Goal: Information Seeking & Learning: Check status

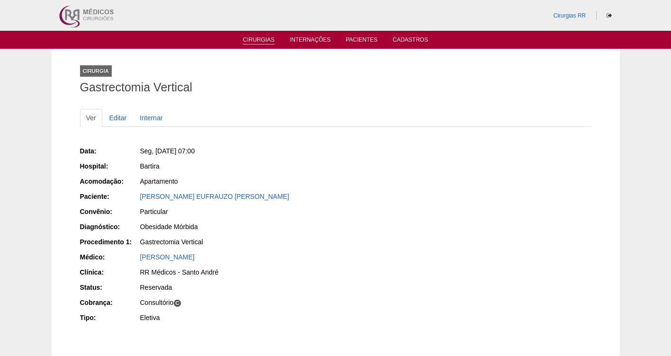
click at [252, 37] on link "Cirurgias" at bounding box center [259, 40] width 32 height 8
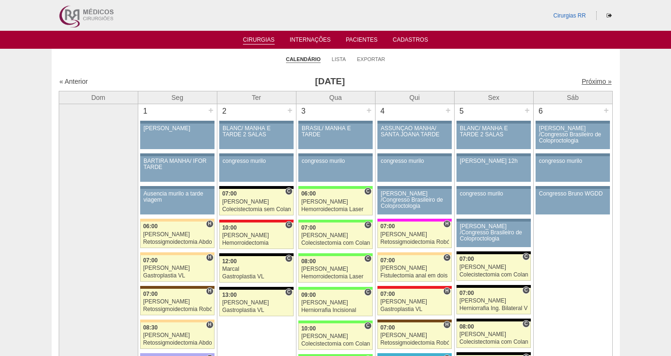
click at [581, 81] on link "Próximo »" at bounding box center [596, 82] width 30 height 8
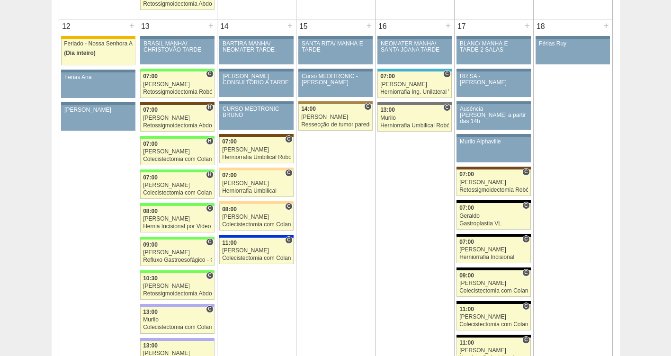
scroll to position [1136, 0]
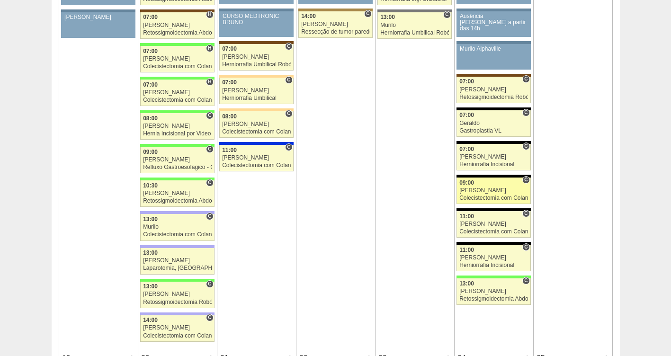
click at [483, 191] on div "[PERSON_NAME]" at bounding box center [493, 191] width 69 height 6
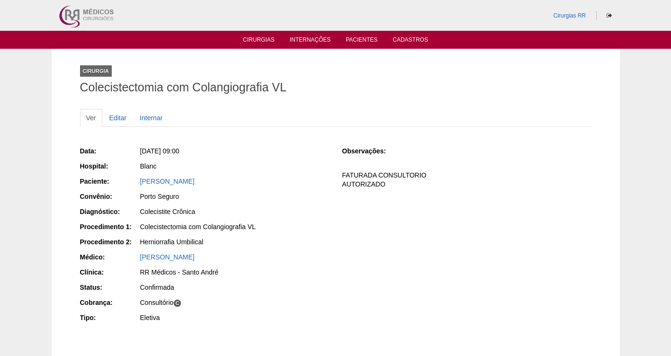
drag, startPoint x: 273, startPoint y: 183, endPoint x: 132, endPoint y: 180, distance: 141.6
click at [132, 180] on div "Paciente: VALQUIRIA ROSA CASTILLO" at bounding box center [204, 183] width 249 height 12
copy div "Paciente: VALQUIRIA ROSA CASTILLO"
click at [238, 154] on div "Sex, 17/10/2025 - 09:00" at bounding box center [234, 150] width 189 height 9
drag, startPoint x: 227, startPoint y: 148, endPoint x: 155, endPoint y: 151, distance: 71.6
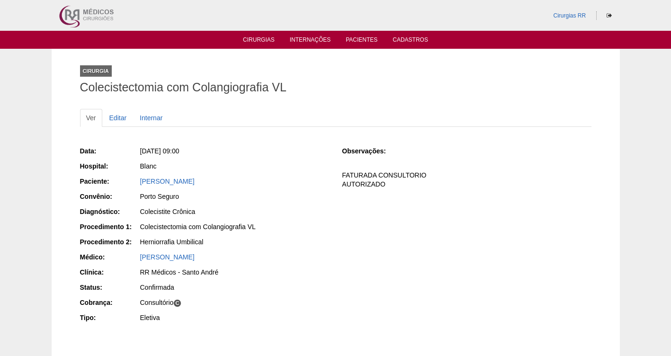
click at [155, 151] on div "Data: Sex, 17/10/2025 - 09:00 Hospital: Blanc Paciente: VALQUIRIA ROSA CASTILLO…" at bounding box center [204, 235] width 249 height 185
copy span "17/10/2025 - 09:00"
click at [267, 36] on link "Cirurgias" at bounding box center [259, 40] width 32 height 9
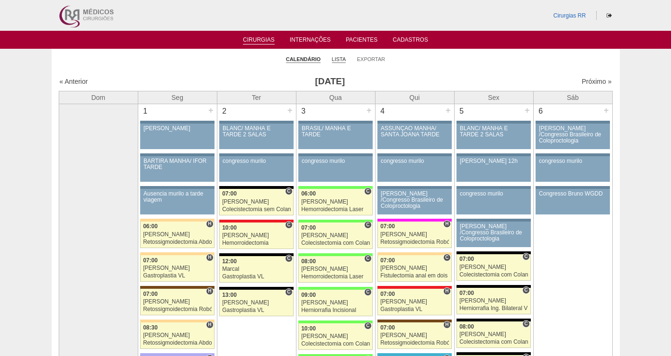
click at [339, 58] on link "Lista" at bounding box center [339, 59] width 14 height 7
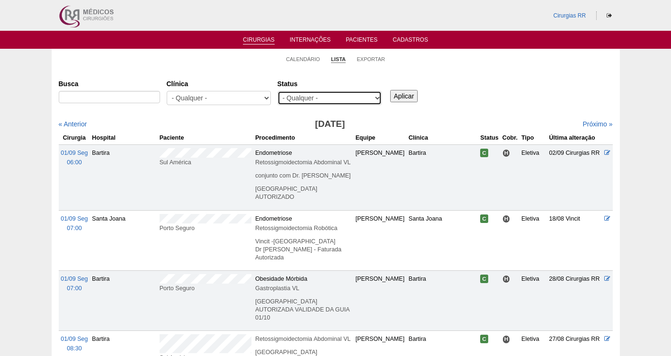
click at [375, 98] on select "- Qualquer - Reservada Confirmada Suspensa Cancelada" at bounding box center [329, 98] width 104 height 14
select select "resr"
click at [277, 91] on select "- Qualquer - Reservada Confirmada Suspensa Cancelada" at bounding box center [329, 98] width 104 height 14
click at [403, 97] on input "Aplicar" at bounding box center [404, 96] width 28 height 12
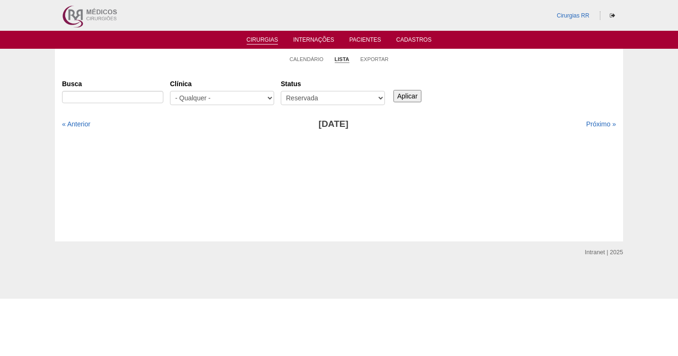
click at [588, 130] on div "« Anterior [DATE] Próximo »" at bounding box center [339, 125] width 554 height 12
click at [589, 129] on div "Próximo »" at bounding box center [549, 123] width 133 height 9
click at [592, 121] on link "Próximo »" at bounding box center [601, 124] width 30 height 8
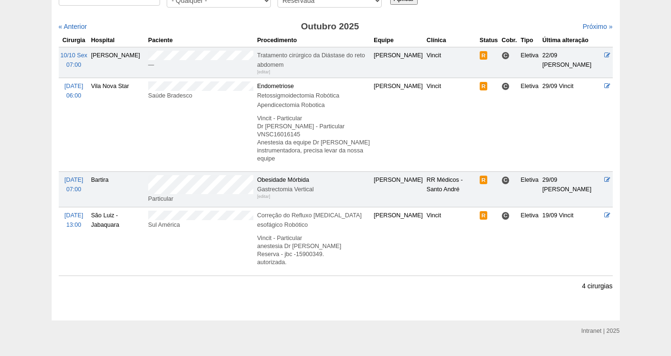
scroll to position [98, 0]
click at [590, 28] on link "Próximo »" at bounding box center [597, 26] width 30 height 8
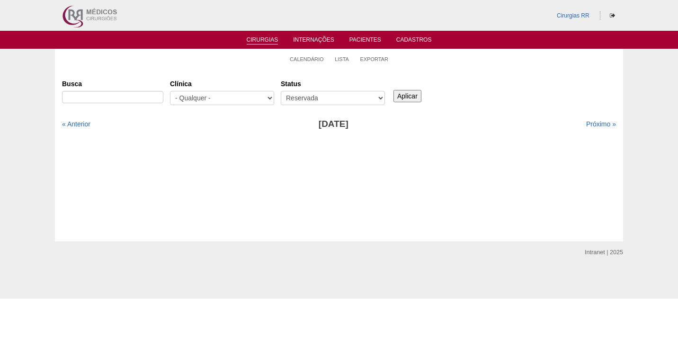
click at [249, 36] on li "Cirurgias" at bounding box center [262, 40] width 45 height 8
click at [262, 37] on link "Cirurgias" at bounding box center [263, 40] width 32 height 8
click at [264, 40] on link "Cirurgias" at bounding box center [263, 40] width 32 height 8
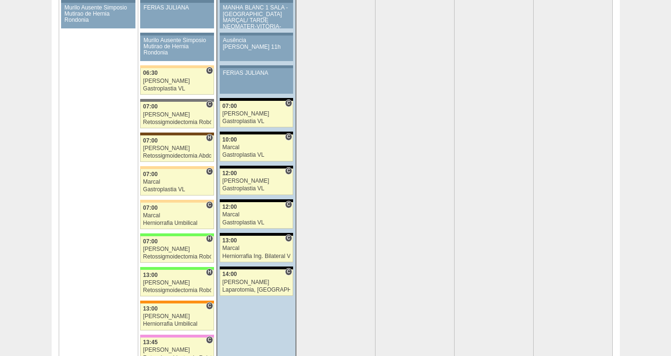
scroll to position [1973, 0]
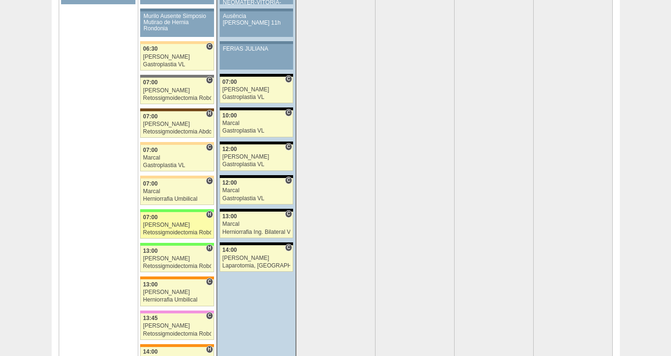
click at [175, 223] on div "[PERSON_NAME]" at bounding box center [177, 225] width 68 height 6
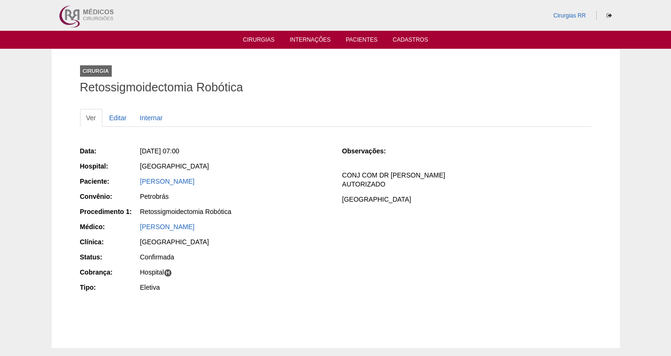
drag, startPoint x: 225, startPoint y: 189, endPoint x: 136, endPoint y: 178, distance: 90.2
click at [136, 178] on div "Data: [DATE] 07:00 Hospital: [GEOGRAPHIC_DATA] Paciente: [PERSON_NAME] Convênio…" at bounding box center [204, 220] width 249 height 155
click at [322, 296] on div "Data: Seg, 29/09/2025 - 07:00 Hospital: Brasil Paciente: LARISSA PITTON Convêni…" at bounding box center [204, 220] width 249 height 155
drag, startPoint x: 211, startPoint y: 182, endPoint x: 138, endPoint y: 179, distance: 73.5
click at [138, 179] on div "Paciente: LARISSA PITTON" at bounding box center [204, 183] width 249 height 12
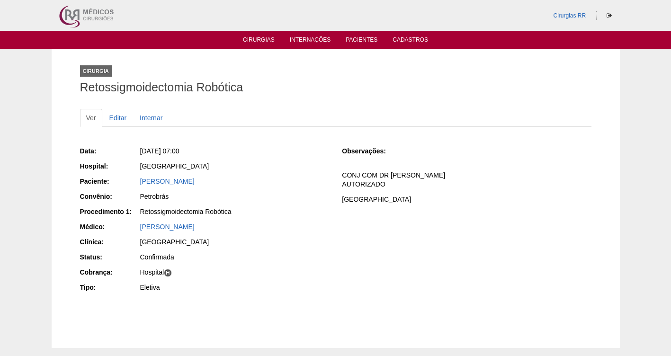
copy div "Paciente: LARISSA PITTON"
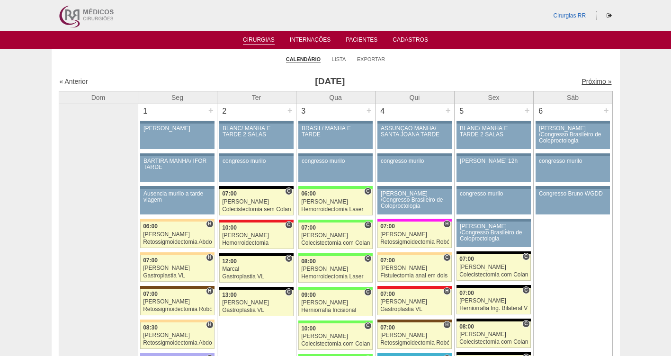
click at [587, 83] on link "Próximo »" at bounding box center [596, 82] width 30 height 8
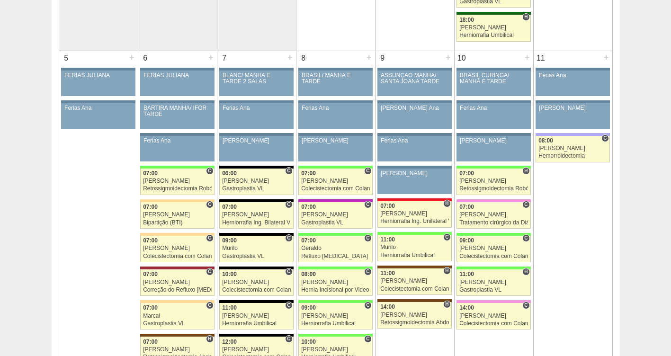
scroll to position [458, 0]
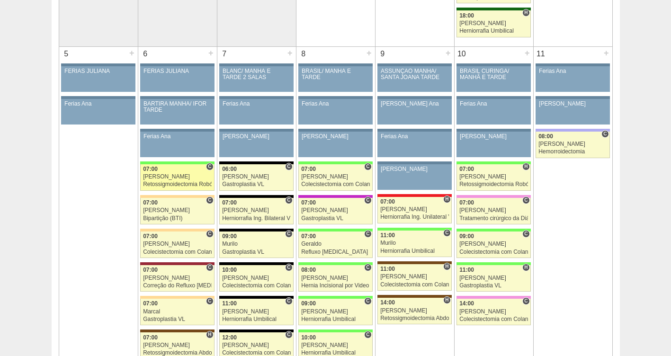
click at [172, 180] on link "88338 Cirurgias RR C 07:00 [PERSON_NAME] Retossigmoidectomia Robótica Hospital …" at bounding box center [177, 177] width 74 height 27
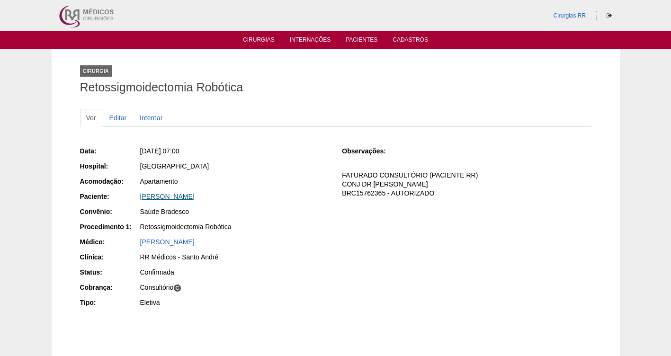
drag, startPoint x: 248, startPoint y: 200, endPoint x: 140, endPoint y: 197, distance: 108.0
click at [140, 197] on div "LUANA TAUHYL CORDEIRO" at bounding box center [234, 196] width 189 height 9
copy link "LUANA TAUHYL CORDEIRO"
click at [192, 195] on link "LUANA TAUHYL CORDEIRO" at bounding box center [167, 197] width 54 height 8
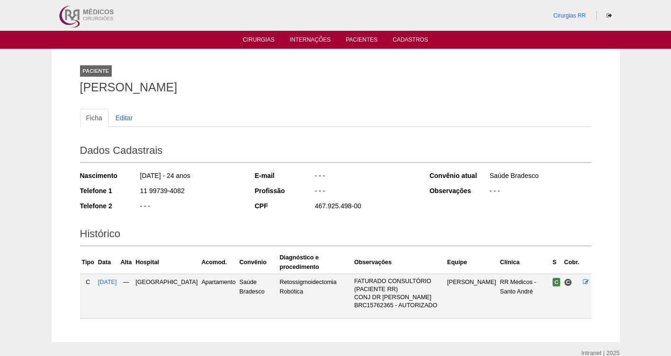
drag, startPoint x: 188, startPoint y: 193, endPoint x: 138, endPoint y: 189, distance: 50.8
click at [138, 189] on div "Telefone 1 11 99739-4082" at bounding box center [161, 192] width 162 height 12
copy div "11 99739-4082"
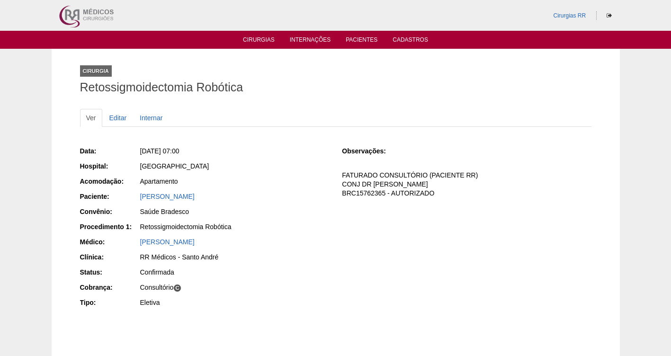
drag, startPoint x: 242, startPoint y: 196, endPoint x: 138, endPoint y: 191, distance: 104.3
click at [138, 192] on div "Paciente: LUANA TAUHYL CORDEIRO" at bounding box center [204, 198] width 249 height 12
copy div "Paciente: LUANA TAUHYL CORDEIRO"
drag, startPoint x: 235, startPoint y: 152, endPoint x: 154, endPoint y: 150, distance: 80.5
click at [154, 150] on div "Seg, 06/10/2025 - 07:00" at bounding box center [234, 150] width 189 height 9
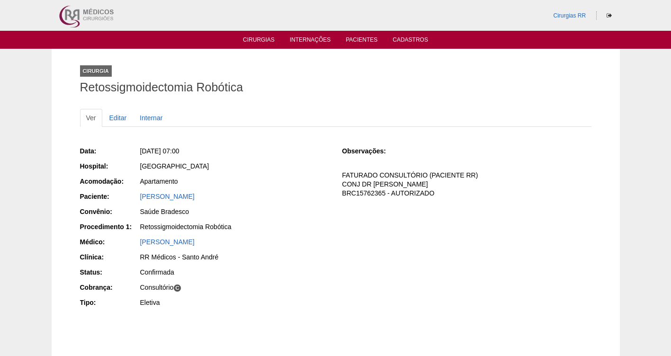
copy span "06/10/2025 - 07:00"
click at [114, 121] on link "Editar" at bounding box center [118, 118] width 30 height 18
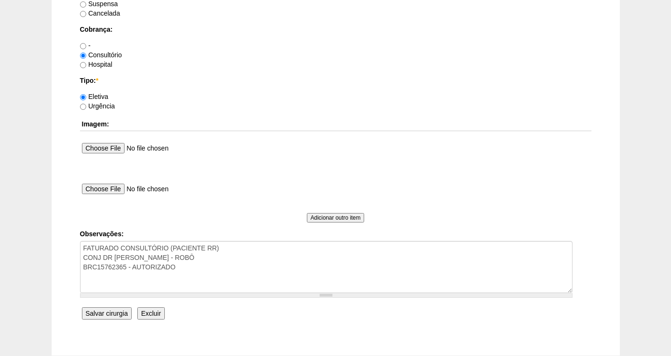
scroll to position [859, 0]
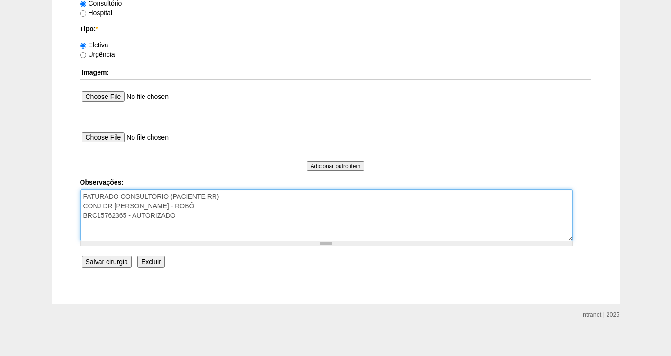
click at [210, 218] on textarea "FATURADO CONSULTÓRIO (PACIENTE RR) CONJ DR ROGERS - ROBÔ BRC15762365 - AUTORIZA…" at bounding box center [326, 215] width 492 height 52
type textarea "FATURADO CONSULTÓRIO (PACIENTE RR) CONJ DR ROGERS - ROBÔ BRC15762365 - AUTORIZA…"
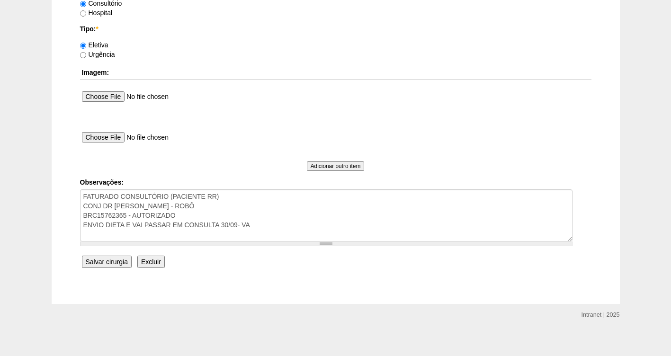
click at [98, 259] on input "Salvar cirurgia" at bounding box center [107, 262] width 50 height 12
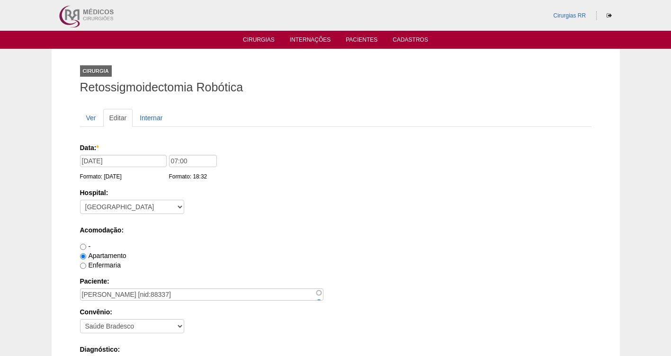
scroll to position [859, 0]
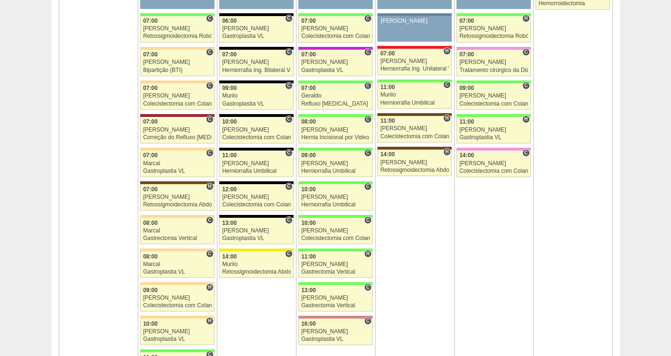
scroll to position [603, 0]
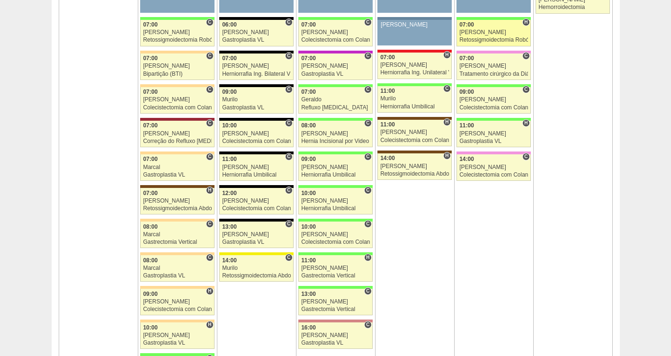
click at [479, 32] on div "[PERSON_NAME]" at bounding box center [493, 32] width 69 height 6
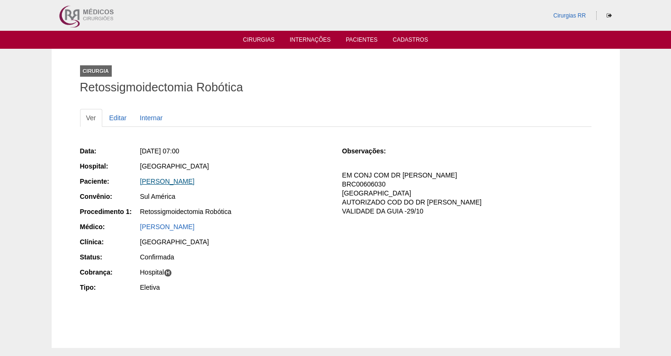
click at [184, 183] on link "[PERSON_NAME]" at bounding box center [167, 182] width 54 height 8
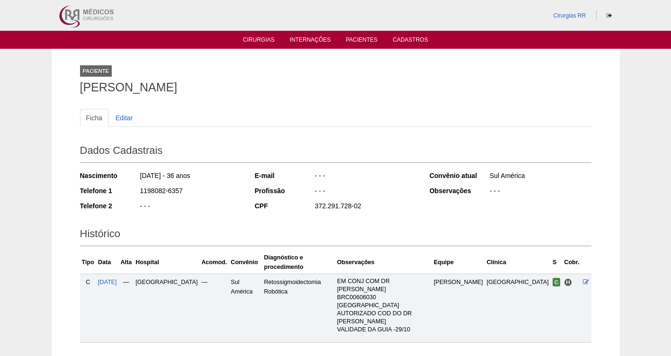
drag, startPoint x: 202, startPoint y: 188, endPoint x: 127, endPoint y: 194, distance: 75.0
click at [127, 194] on div "Telefone 1 1198082-6357" at bounding box center [161, 192] width 162 height 12
copy div "1198082-6357"
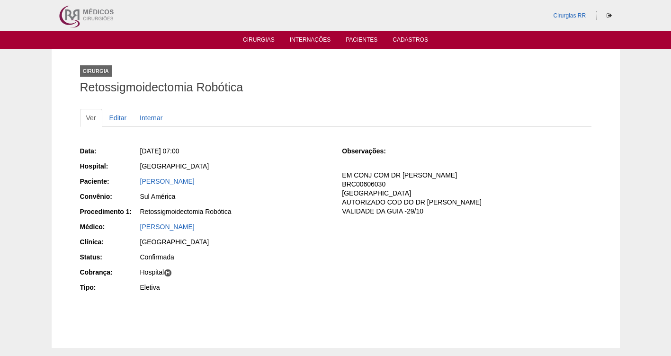
drag, startPoint x: 188, startPoint y: 179, endPoint x: 137, endPoint y: 179, distance: 50.7
click at [137, 179] on div "Paciente: [PERSON_NAME]" at bounding box center [204, 183] width 249 height 12
copy div "Paciente: [PERSON_NAME]"
drag, startPoint x: 230, startPoint y: 150, endPoint x: 157, endPoint y: 150, distance: 73.4
click at [157, 150] on div "Sex, 10/10/2025 - 07:00" at bounding box center [234, 150] width 189 height 9
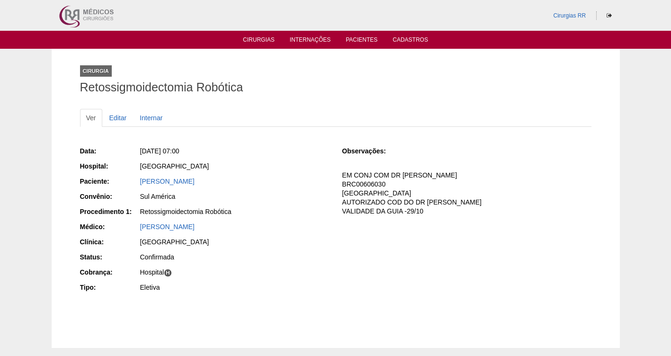
copy span "10/10/2025 - 07:00"
click at [116, 117] on link "Editar" at bounding box center [118, 118] width 30 height 18
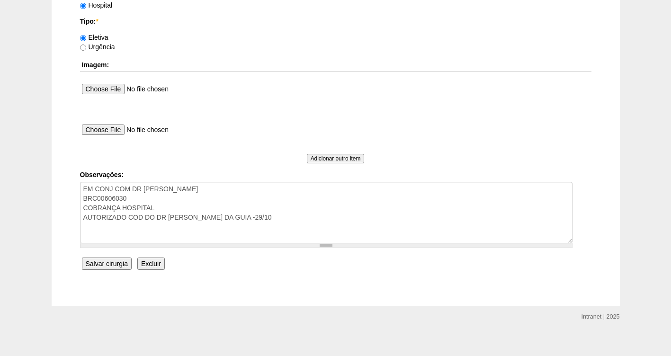
scroll to position [874, 0]
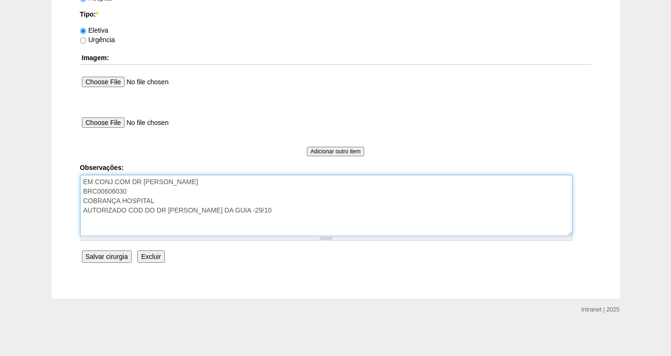
click at [205, 223] on textarea "EM CONJ COM DR [PERSON_NAME] BRC00606030 COBRANÇA HOSPITAL AUTORIZADO COD DO DR…" at bounding box center [326, 206] width 492 height 62
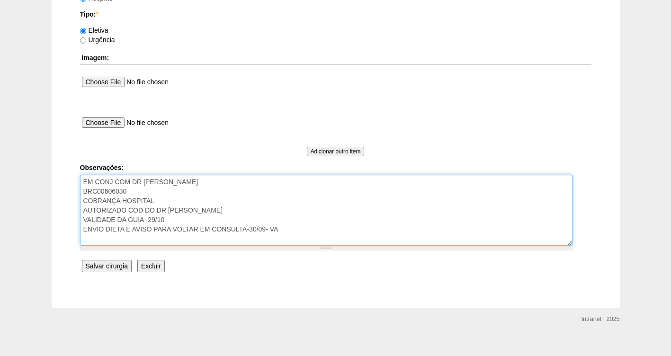
type textarea "EM CONJ COM DR [PERSON_NAME] BRC00606030 COBRANÇA HOSPITAL AUTORIZADO COD DO DR…"
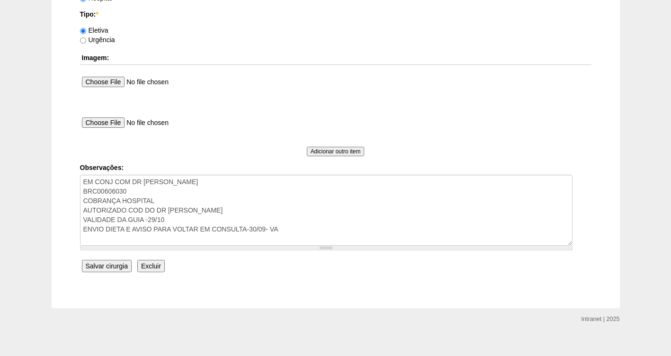
click at [115, 263] on input "Salvar cirurgia" at bounding box center [107, 266] width 50 height 12
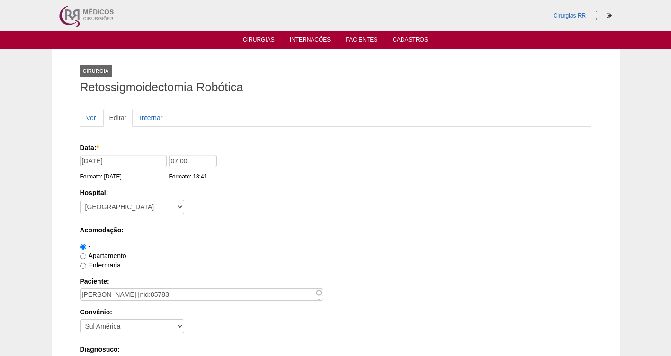
scroll to position [874, 0]
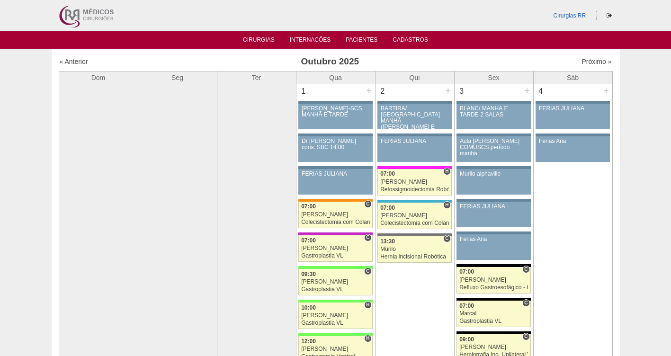
scroll to position [603, 0]
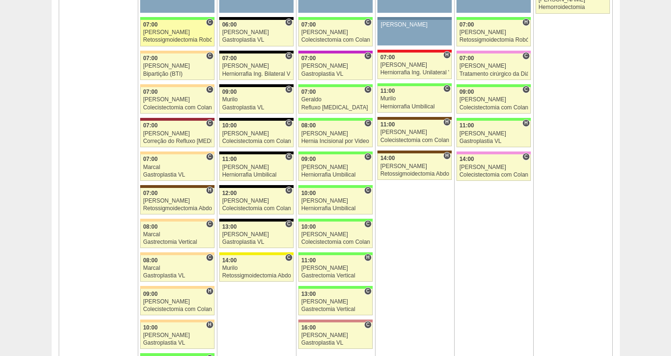
click at [175, 30] on div "[PERSON_NAME]" at bounding box center [177, 32] width 69 height 6
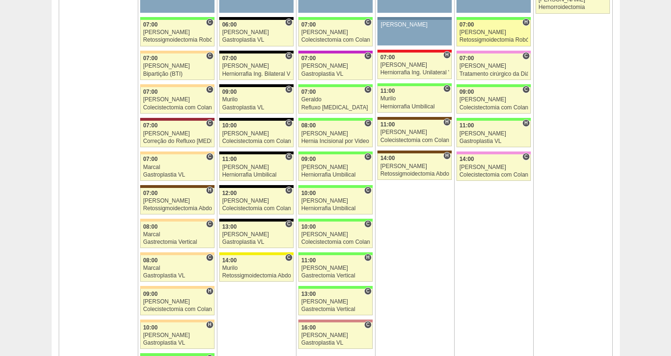
click at [511, 31] on div "[PERSON_NAME]" at bounding box center [493, 32] width 69 height 6
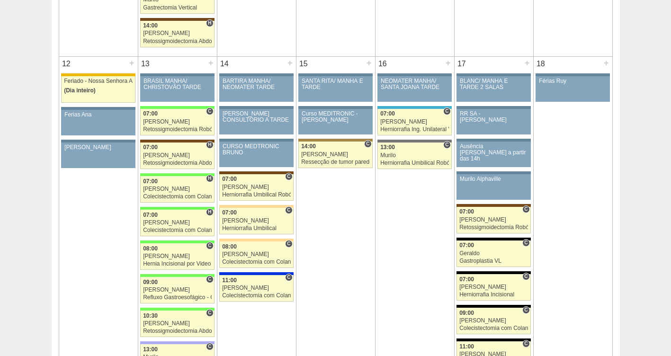
scroll to position [1001, 0]
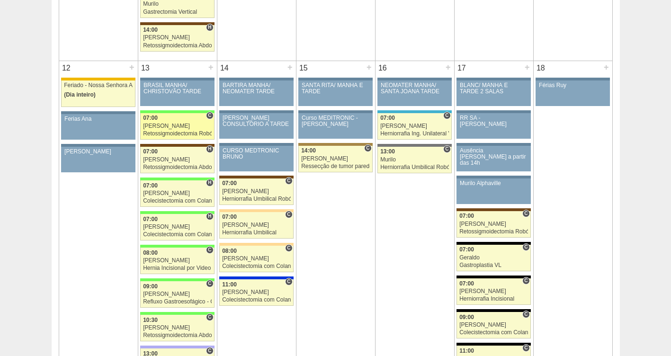
click at [163, 129] on link "88447 Cirurgias RR C 07:00 Bruno Retossigmoidectomia Robótica Hospital Brasil R…" at bounding box center [177, 126] width 74 height 27
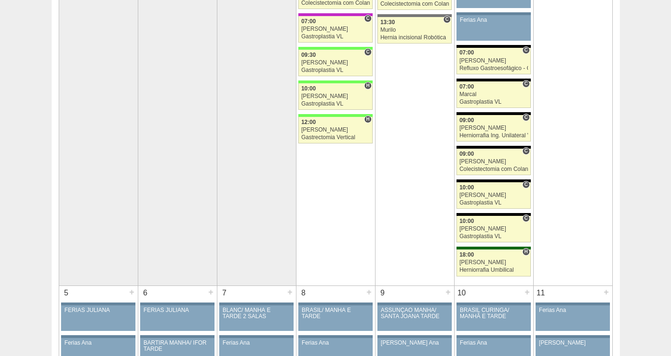
scroll to position [151, 0]
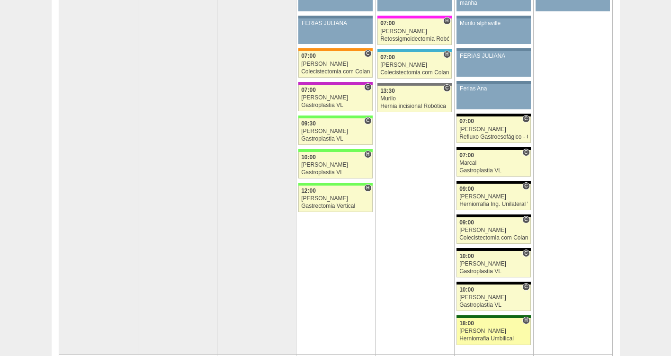
click at [479, 336] on div "Herniorrafia Umbilical" at bounding box center [493, 339] width 69 height 6
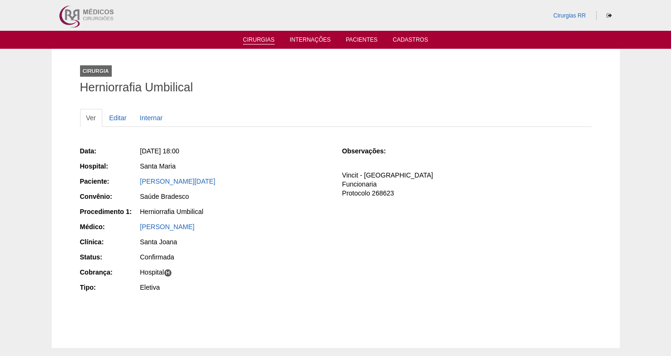
click at [256, 36] on ul "Cirurgias Internações Pacientes Cadastros" at bounding box center [335, 40] width 671 height 18
click at [248, 33] on ul "Cirurgias Internações Pacientes Cadastros" at bounding box center [335, 40] width 671 height 18
click at [256, 40] on link "Cirurgias" at bounding box center [259, 40] width 32 height 8
click at [258, 41] on link "Cirurgias" at bounding box center [259, 40] width 32 height 8
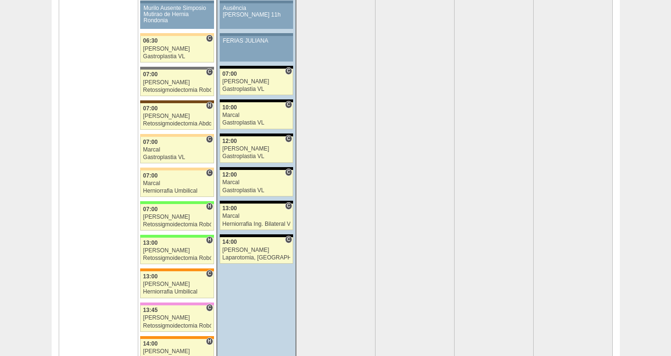
scroll to position [1973, 0]
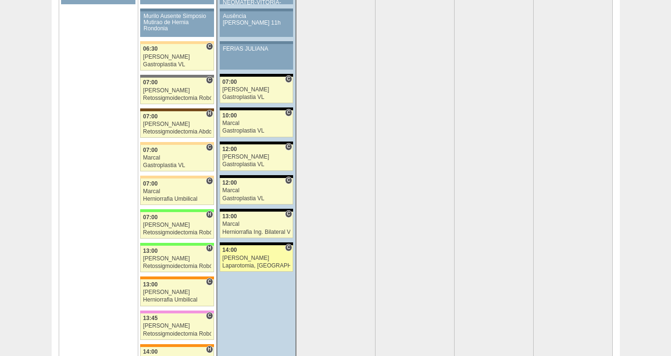
click at [247, 260] on div "[PERSON_NAME]" at bounding box center [257, 258] width 68 height 6
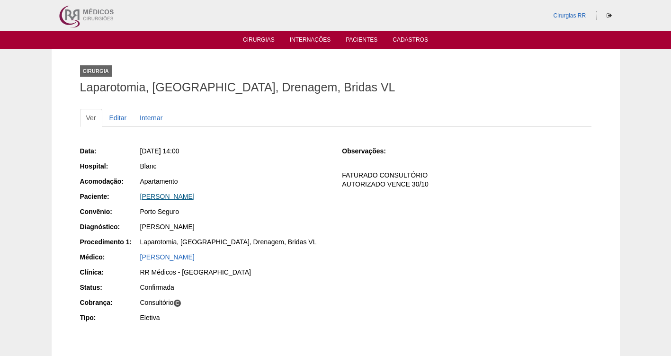
click at [166, 198] on link "[PERSON_NAME]" at bounding box center [167, 197] width 54 height 8
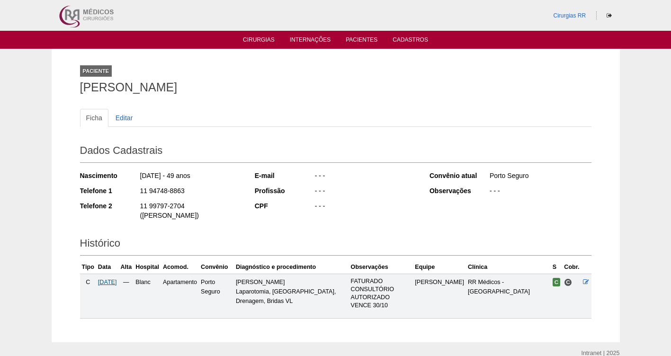
click at [111, 282] on span "[DATE]" at bounding box center [107, 282] width 19 height 7
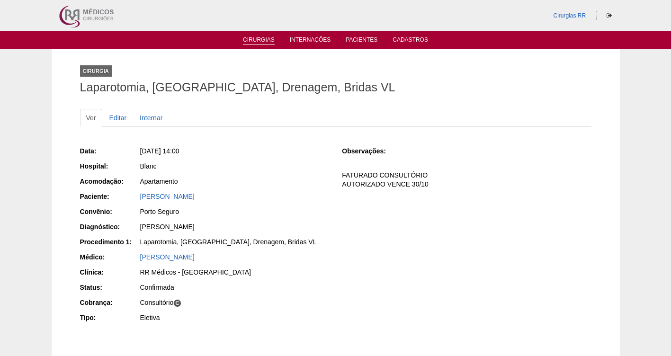
click at [258, 42] on link "Cirurgias" at bounding box center [259, 40] width 32 height 8
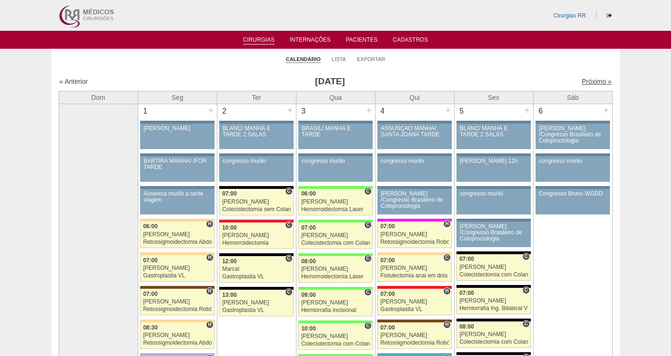
click at [589, 80] on link "Próximo »" at bounding box center [596, 82] width 30 height 8
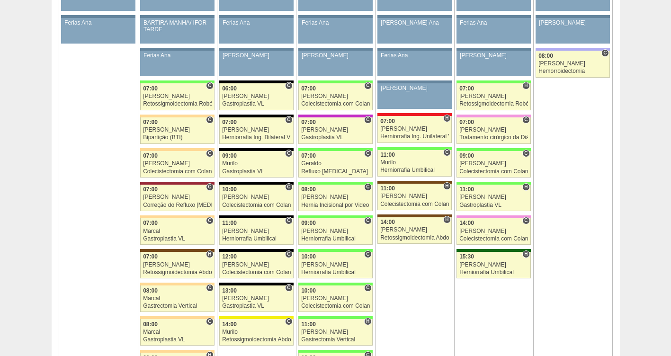
scroll to position [509, 0]
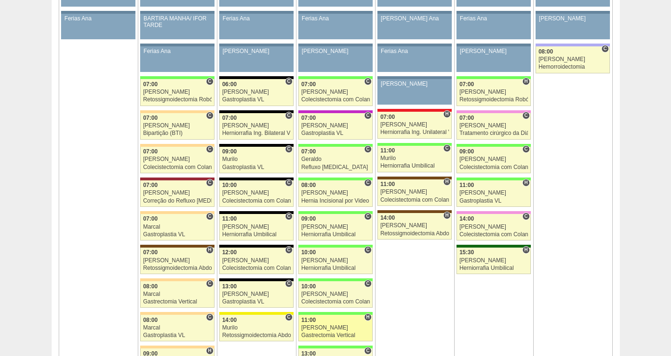
click at [319, 323] on div "11:00" at bounding box center [335, 320] width 69 height 6
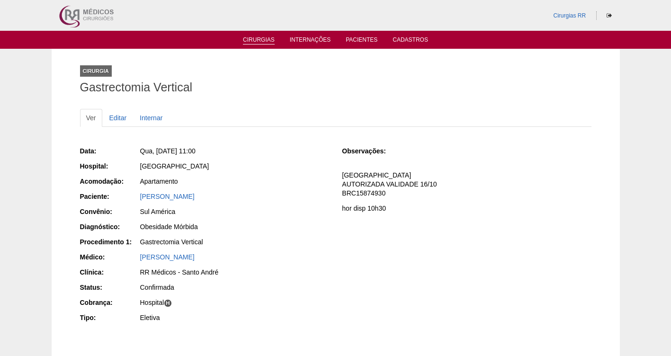
click at [260, 38] on link "Cirurgias" at bounding box center [259, 40] width 32 height 8
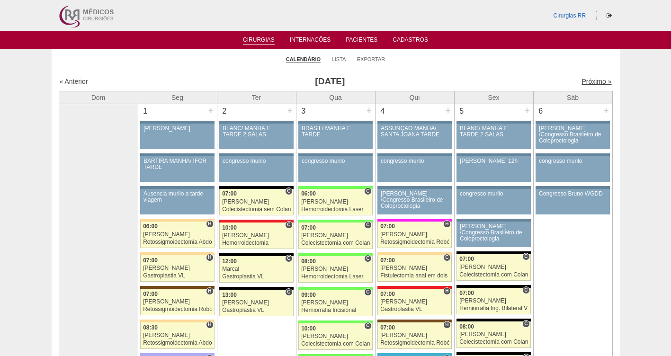
click at [591, 84] on link "Próximo »" at bounding box center [596, 82] width 30 height 8
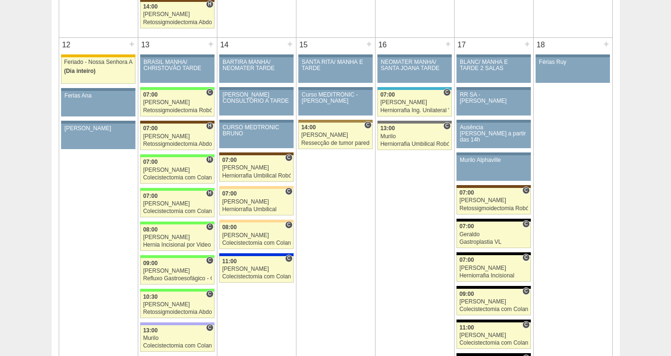
scroll to position [999, 0]
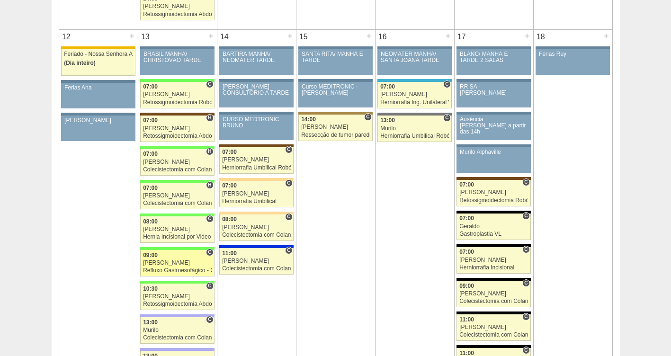
click at [157, 261] on div "[PERSON_NAME]" at bounding box center [177, 263] width 69 height 6
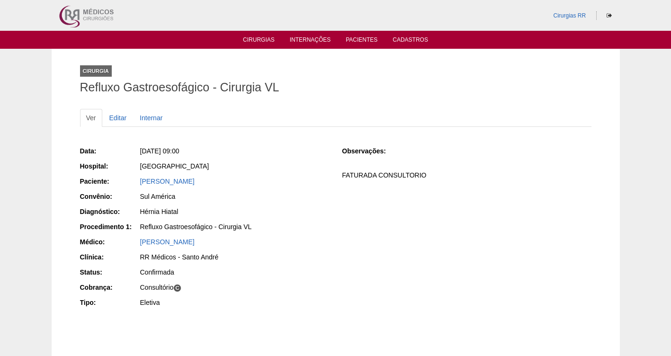
drag, startPoint x: 243, startPoint y: 181, endPoint x: 131, endPoint y: 180, distance: 111.7
click at [131, 180] on div "Paciente: ANDRE BATISTA DE ALMEIDA" at bounding box center [204, 183] width 249 height 12
copy div "Paciente: ANDRE BATISTA DE ALMEIDA"
click at [118, 118] on link "Editar" at bounding box center [118, 118] width 30 height 18
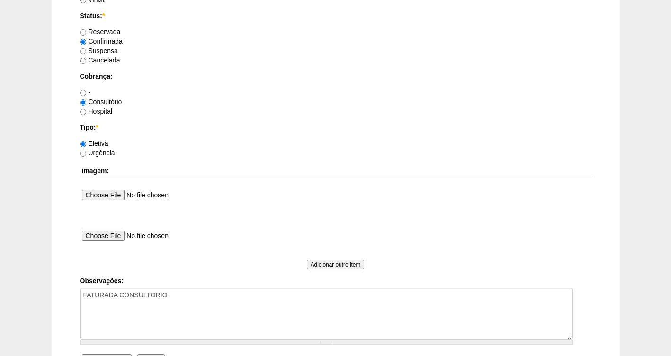
scroll to position [776, 0]
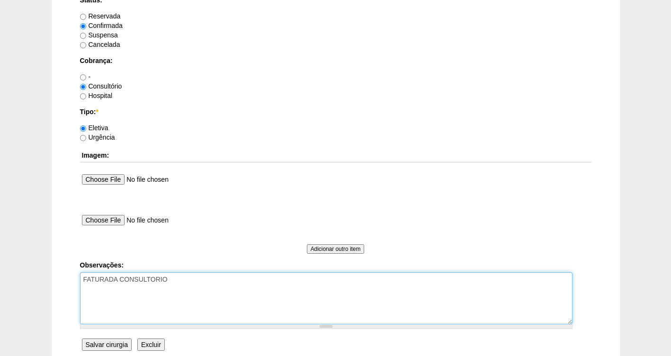
click at [197, 282] on textarea "FATURADA CONSULTORIO" at bounding box center [326, 298] width 492 height 52
paste textarea "BRC16032528"
type textarea "FATURADA CONSULTORIO BRC16032528"
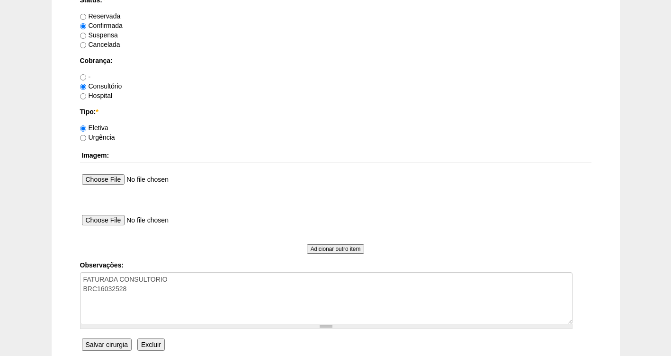
click at [102, 348] on input "Salvar cirurgia" at bounding box center [107, 345] width 50 height 12
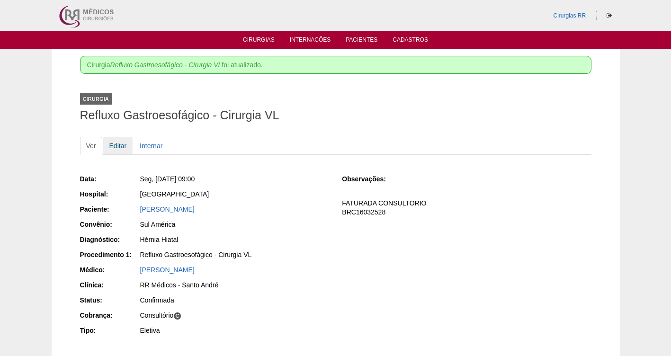
click at [114, 147] on link "Editar" at bounding box center [118, 146] width 30 height 18
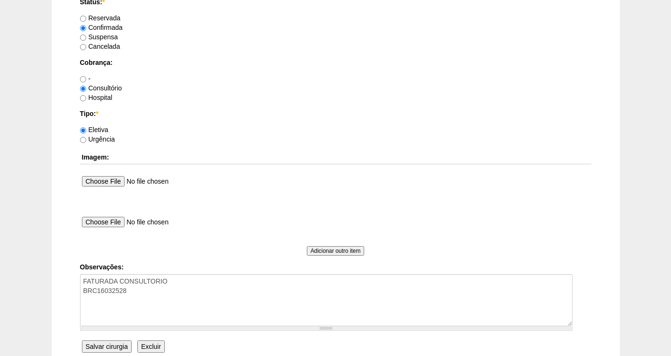
scroll to position [826, 0]
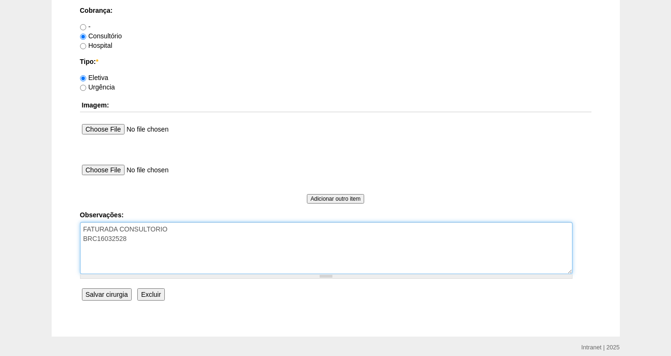
click at [151, 245] on textarea "FATURADA CONSULTORIO BRC16032528" at bounding box center [326, 248] width 492 height 52
type textarea "FATURADA CONSULTORIO BRC16032528 [PERSON_NAME] as 10:30"
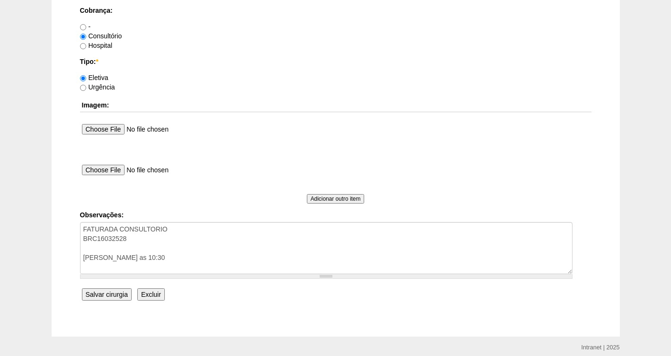
click at [105, 292] on input "Salvar cirurgia" at bounding box center [107, 294] width 50 height 12
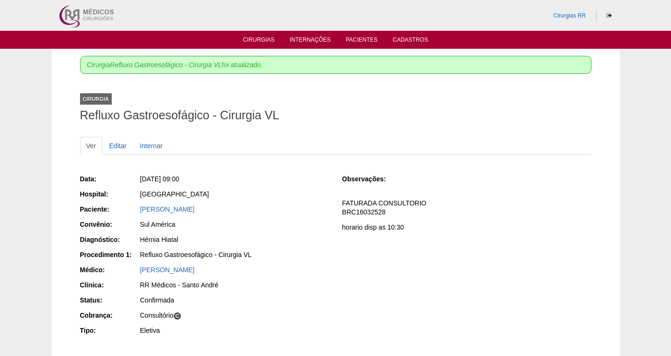
drag, startPoint x: 232, startPoint y: 178, endPoint x: 155, endPoint y: 173, distance: 77.3
click at [155, 173] on div "Data: Seg, 13/10/2025 - 09:00 Hospital: Brasil Paciente: ANDRE BATISTA DE ALMEI…" at bounding box center [204, 256] width 249 height 170
copy span "13/10/2025 - 09:00"
click at [265, 34] on ul "Cirurgias Internações Pacientes Cadastros" at bounding box center [335, 40] width 671 height 18
click at [268, 39] on link "Cirurgias" at bounding box center [259, 40] width 32 height 8
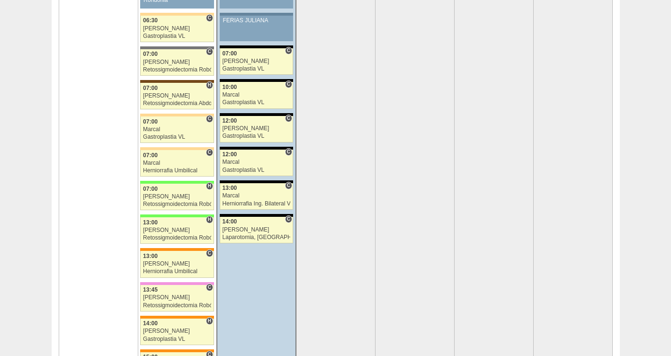
scroll to position [1961, 0]
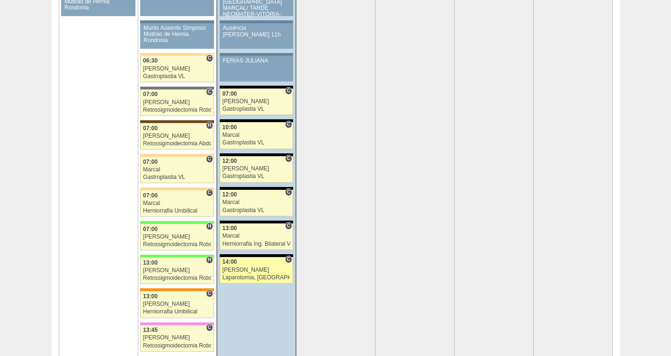
click at [244, 268] on div "[PERSON_NAME]" at bounding box center [257, 270] width 68 height 6
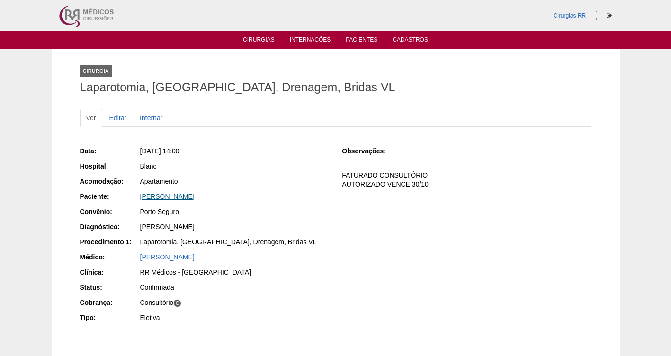
click at [172, 194] on link "[PERSON_NAME]" at bounding box center [167, 197] width 54 height 8
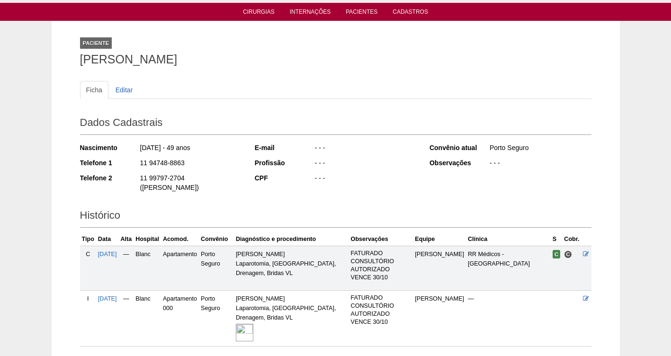
scroll to position [99, 0]
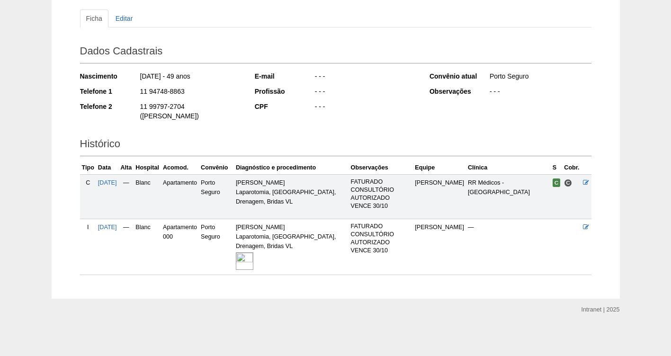
click at [253, 263] on img at bounding box center [245, 261] width 18 height 18
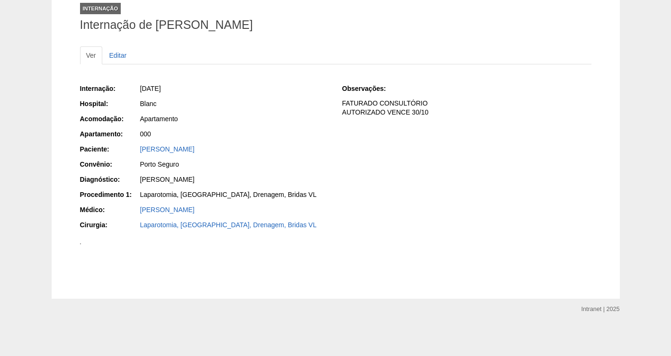
scroll to position [316, 0]
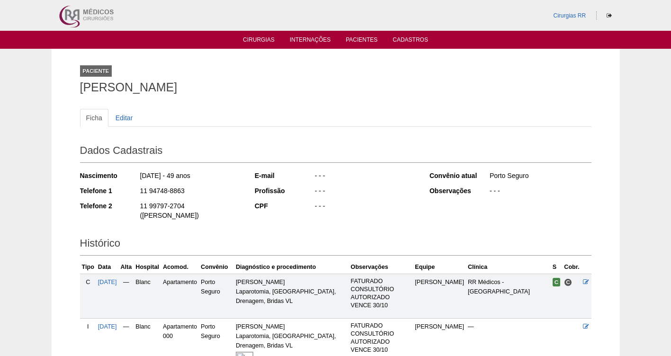
scroll to position [99, 0]
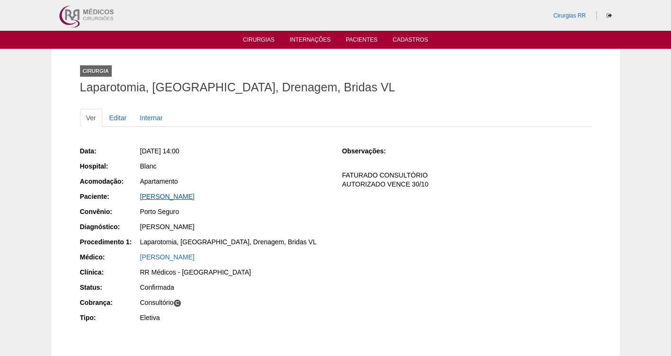
click at [191, 197] on link "DANIELE NICACIO TOLEDO" at bounding box center [167, 197] width 54 height 8
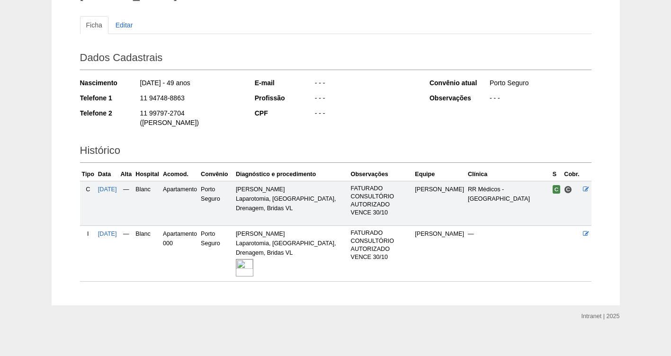
scroll to position [90, 0]
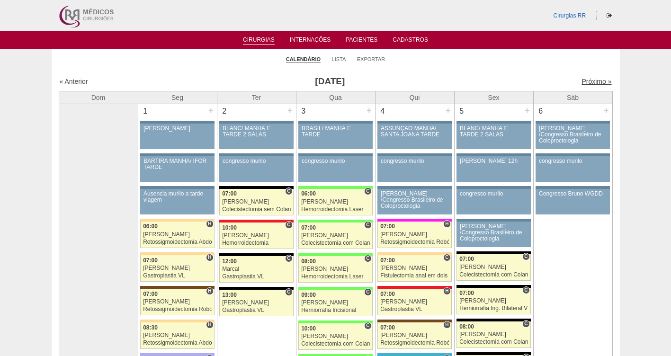
click at [586, 80] on link "Próximo »" at bounding box center [596, 82] width 30 height 8
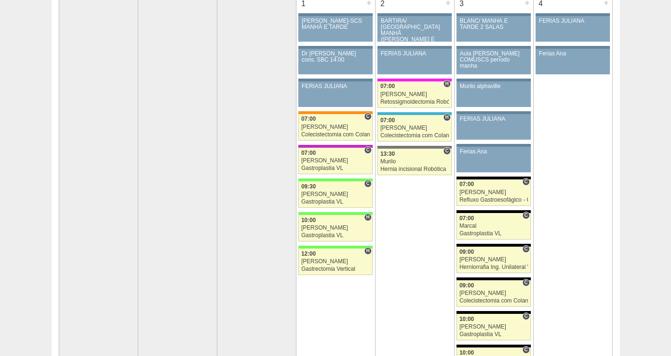
scroll to position [96, 0]
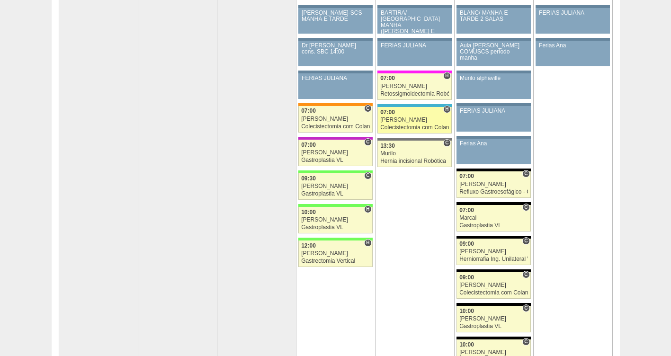
click at [418, 121] on div "[PERSON_NAME]" at bounding box center [414, 120] width 69 height 6
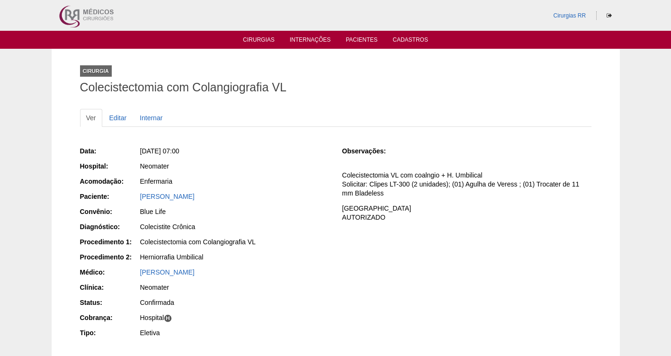
drag, startPoint x: 229, startPoint y: 198, endPoint x: 135, endPoint y: 197, distance: 93.8
click at [135, 197] on div "Paciente: Alexandre Moscatelli" at bounding box center [204, 198] width 249 height 12
copy div "Paciente: Alexandre Moscatelli"
click at [265, 34] on ul "Cirurgias Internações Pacientes Cadastros" at bounding box center [335, 40] width 671 height 18
click at [260, 42] on link "Cirurgias" at bounding box center [259, 40] width 32 height 8
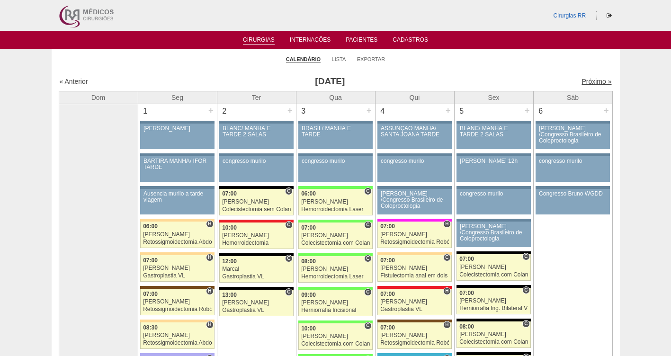
click at [590, 82] on link "Próximo »" at bounding box center [596, 82] width 30 height 8
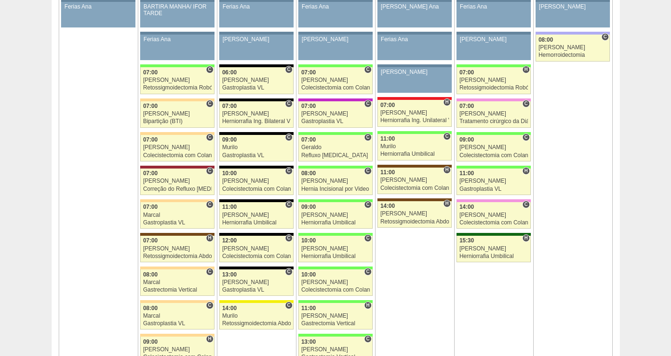
scroll to position [505, 0]
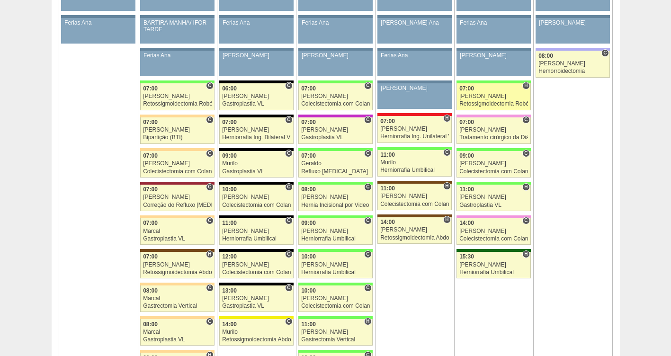
click at [494, 101] on div "Retossigmoidectomia Robótica" at bounding box center [493, 104] width 69 height 6
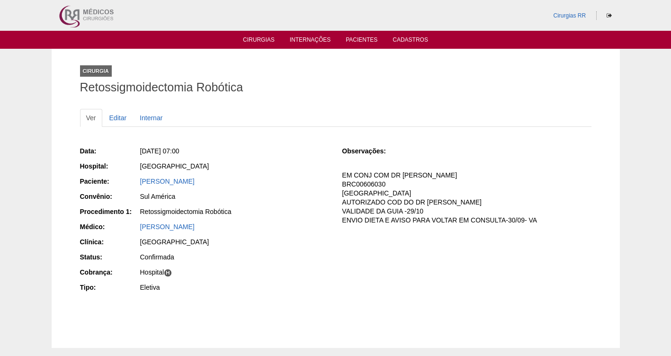
click at [259, 34] on ul "Cirurgias Internações Pacientes Cadastros" at bounding box center [335, 40] width 671 height 18
click at [262, 38] on link "Cirurgias" at bounding box center [259, 40] width 32 height 8
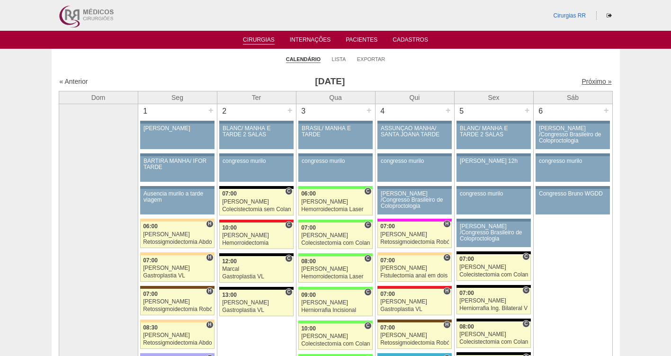
click at [594, 85] on link "Próximo »" at bounding box center [596, 82] width 30 height 8
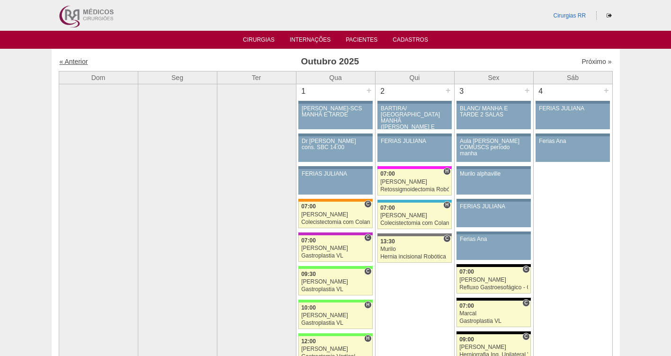
click at [70, 65] on link "« Anterior" at bounding box center [74, 62] width 28 height 8
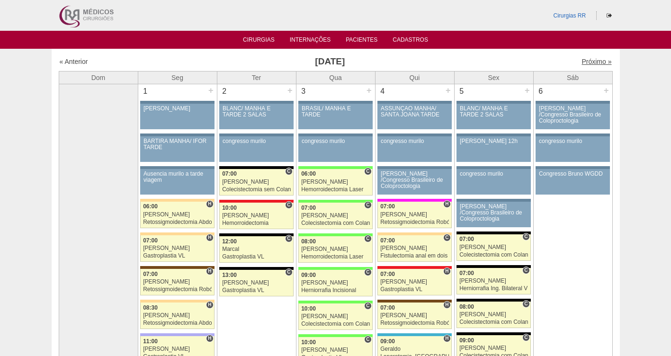
click at [588, 64] on link "Próximo »" at bounding box center [596, 62] width 30 height 8
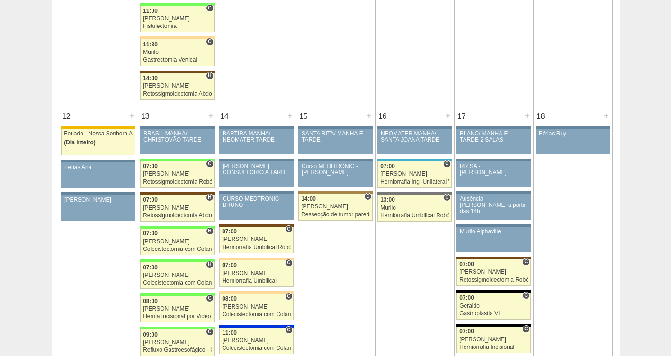
scroll to position [939, 0]
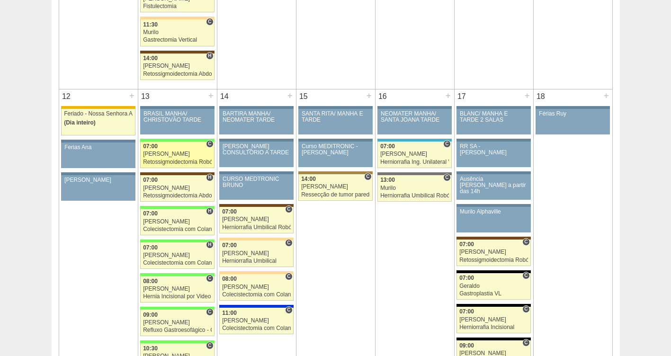
click at [178, 152] on div "[PERSON_NAME]" at bounding box center [177, 154] width 69 height 6
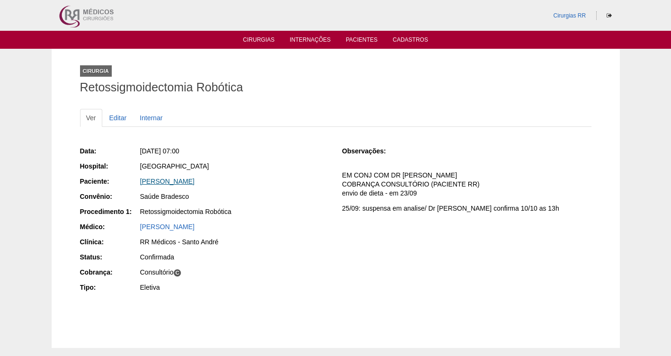
drag, startPoint x: 263, startPoint y: 177, endPoint x: 172, endPoint y: 179, distance: 90.5
click at [172, 179] on div "[PERSON_NAME]" at bounding box center [234, 181] width 189 height 9
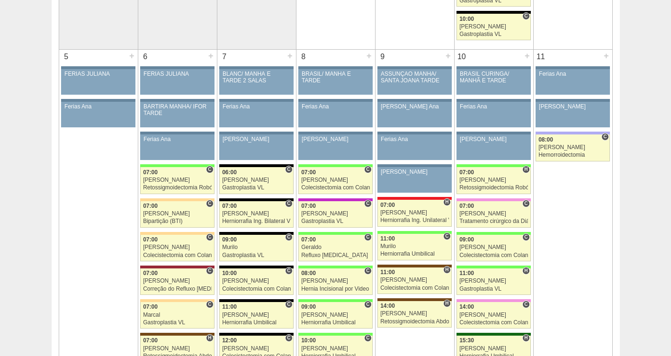
scroll to position [429, 0]
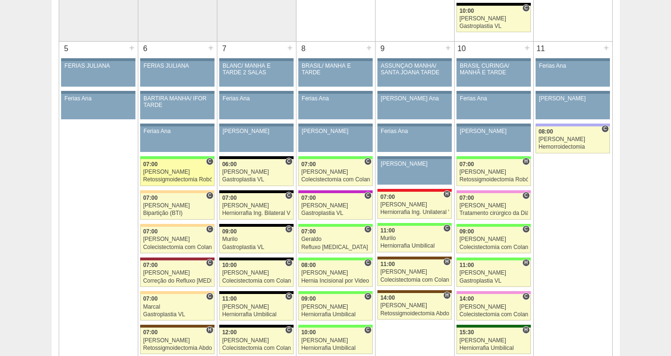
click at [169, 178] on div "Retossigmoidectomia Robótica" at bounding box center [177, 180] width 69 height 6
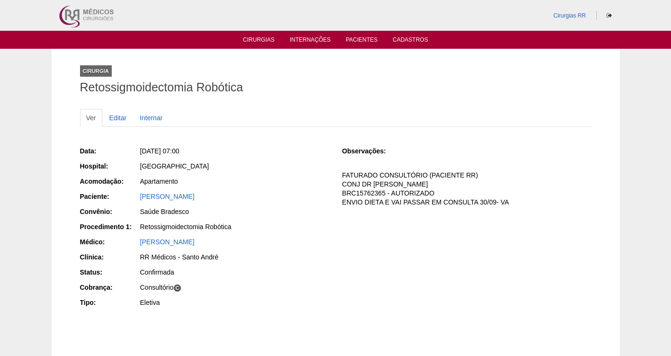
drag, startPoint x: 240, startPoint y: 194, endPoint x: 130, endPoint y: 200, distance: 110.5
click at [130, 200] on div "Paciente: [PERSON_NAME]" at bounding box center [204, 198] width 249 height 12
copy div "Paciente: [PERSON_NAME]"
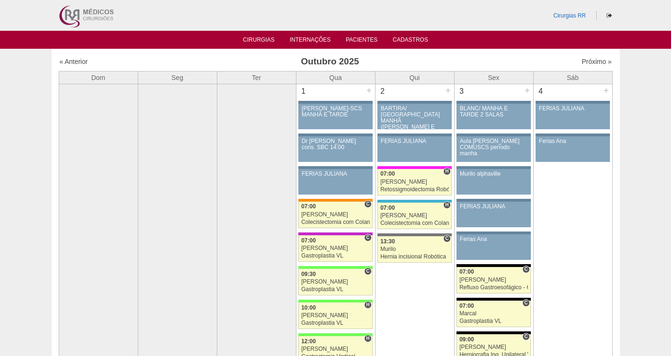
scroll to position [429, 0]
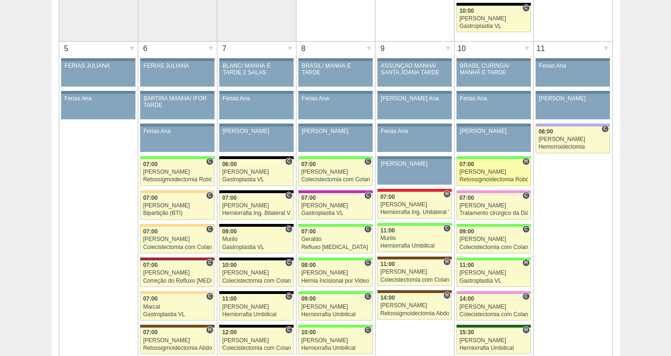
click at [495, 170] on div "[PERSON_NAME]" at bounding box center [493, 172] width 69 height 6
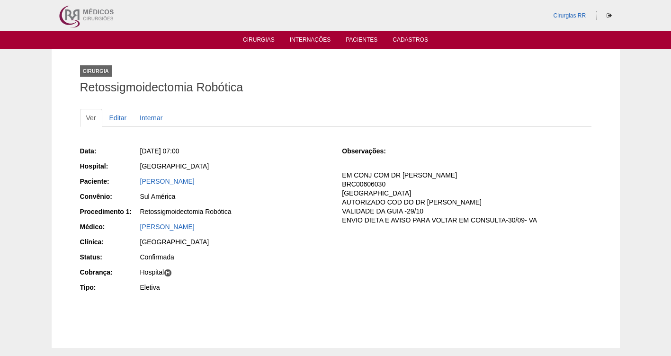
drag, startPoint x: 247, startPoint y: 182, endPoint x: 133, endPoint y: 182, distance: 114.6
click at [133, 182] on div "Paciente: [PERSON_NAME]" at bounding box center [204, 183] width 249 height 12
copy div "Paciente: [PERSON_NAME]"
